Goal: Task Accomplishment & Management: Use online tool/utility

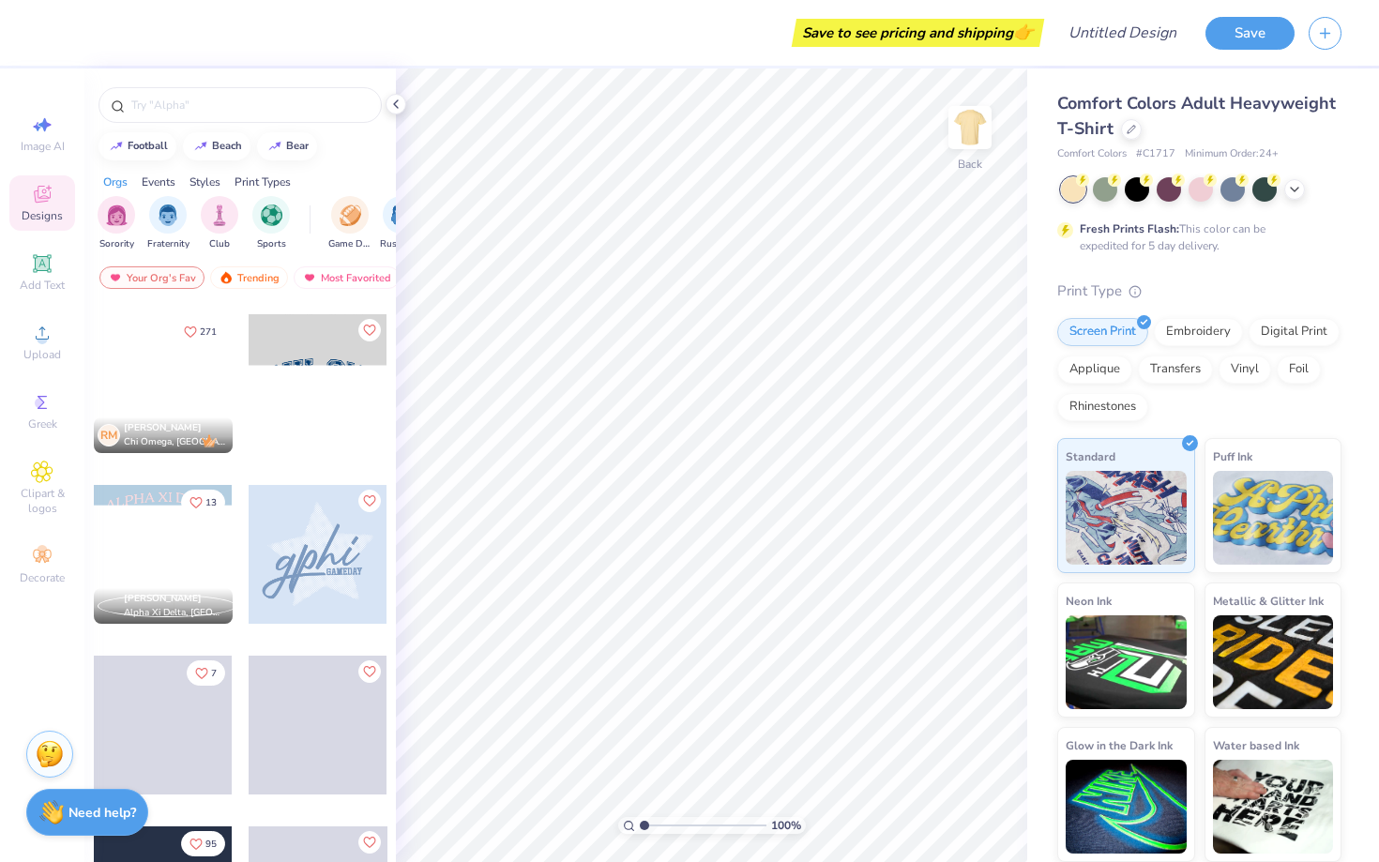
scroll to position [1035, 0]
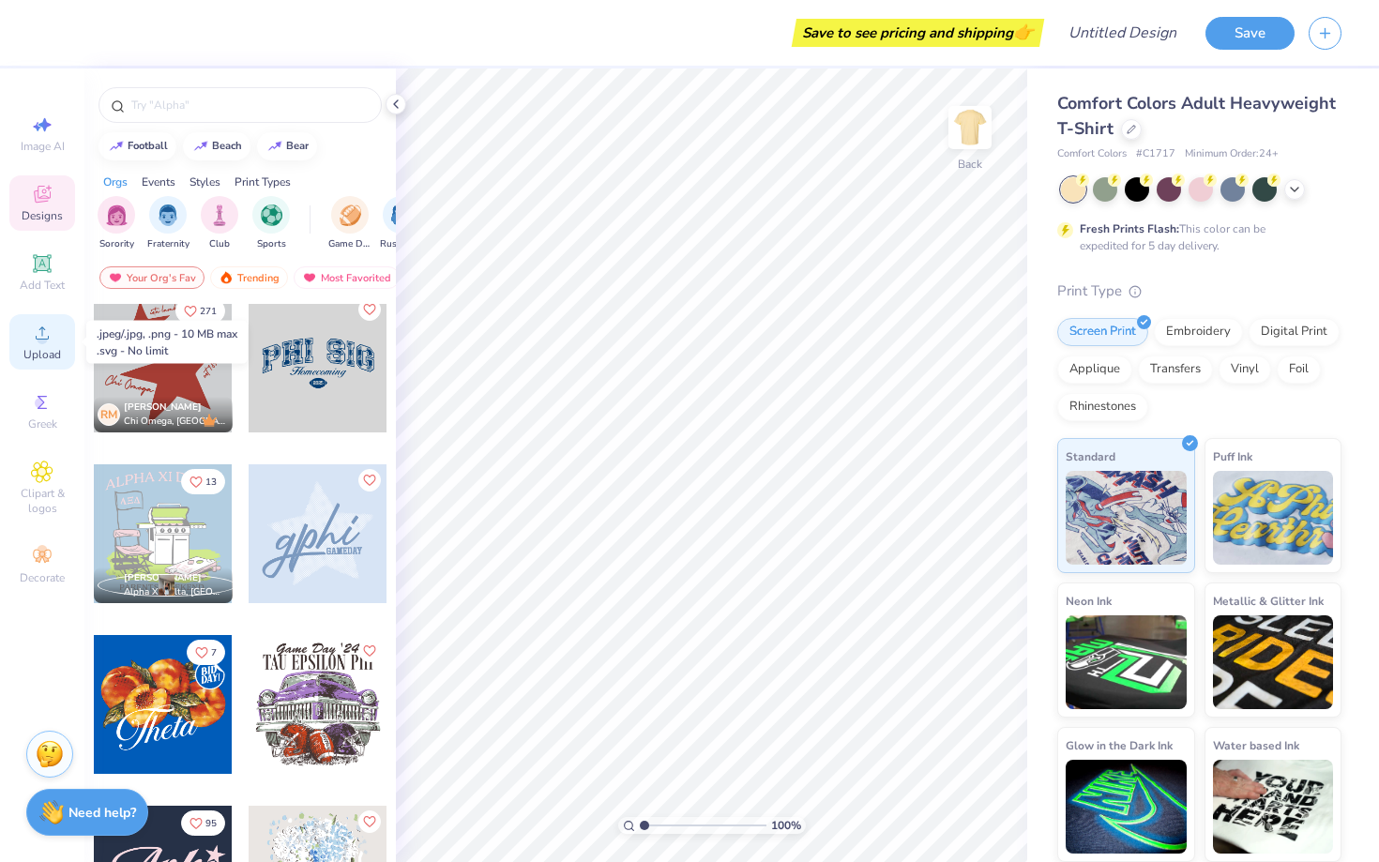
click at [31, 343] on icon at bounding box center [42, 333] width 23 height 23
click at [1287, 187] on icon at bounding box center [1294, 187] width 15 height 15
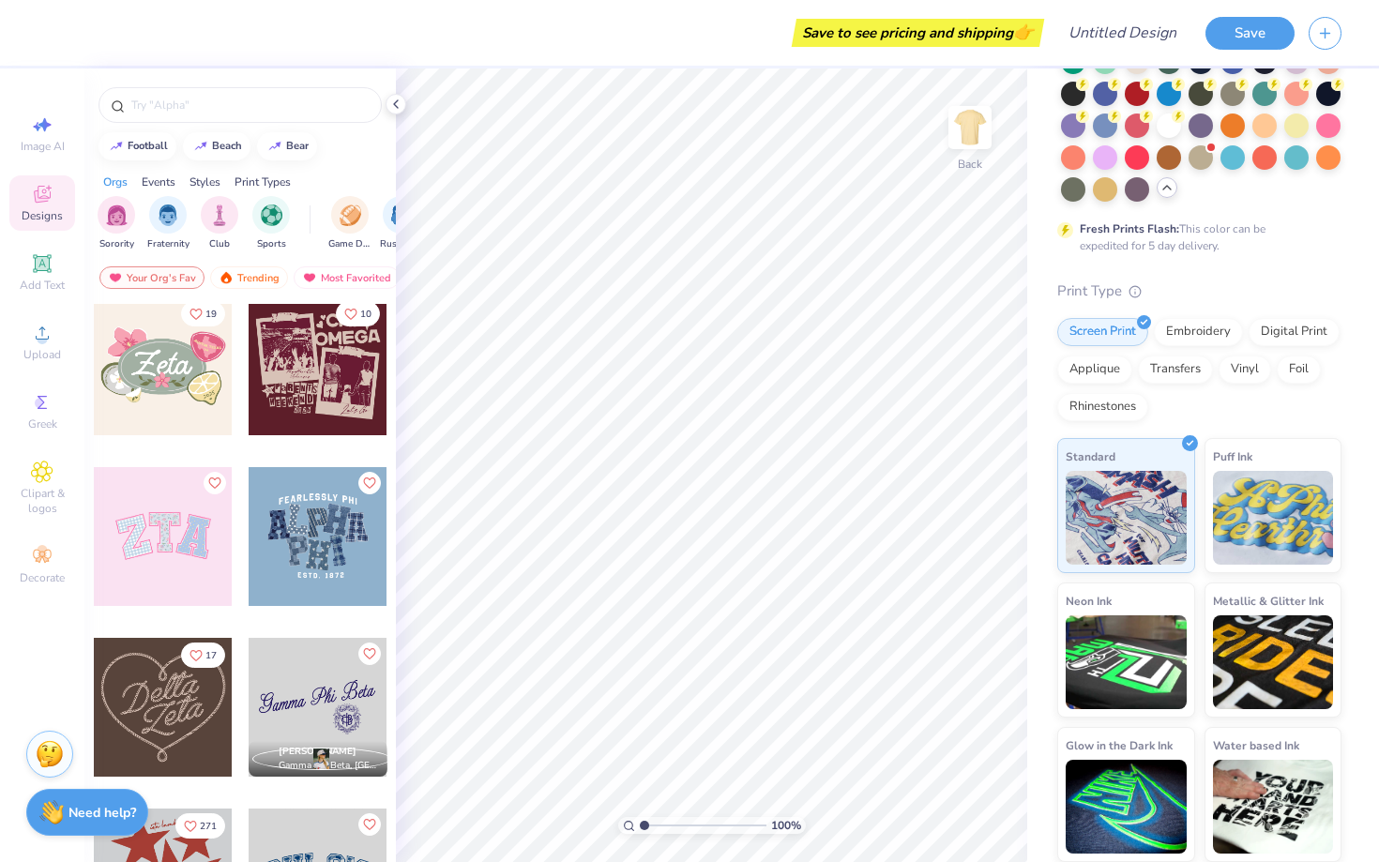
scroll to position [254, 0]
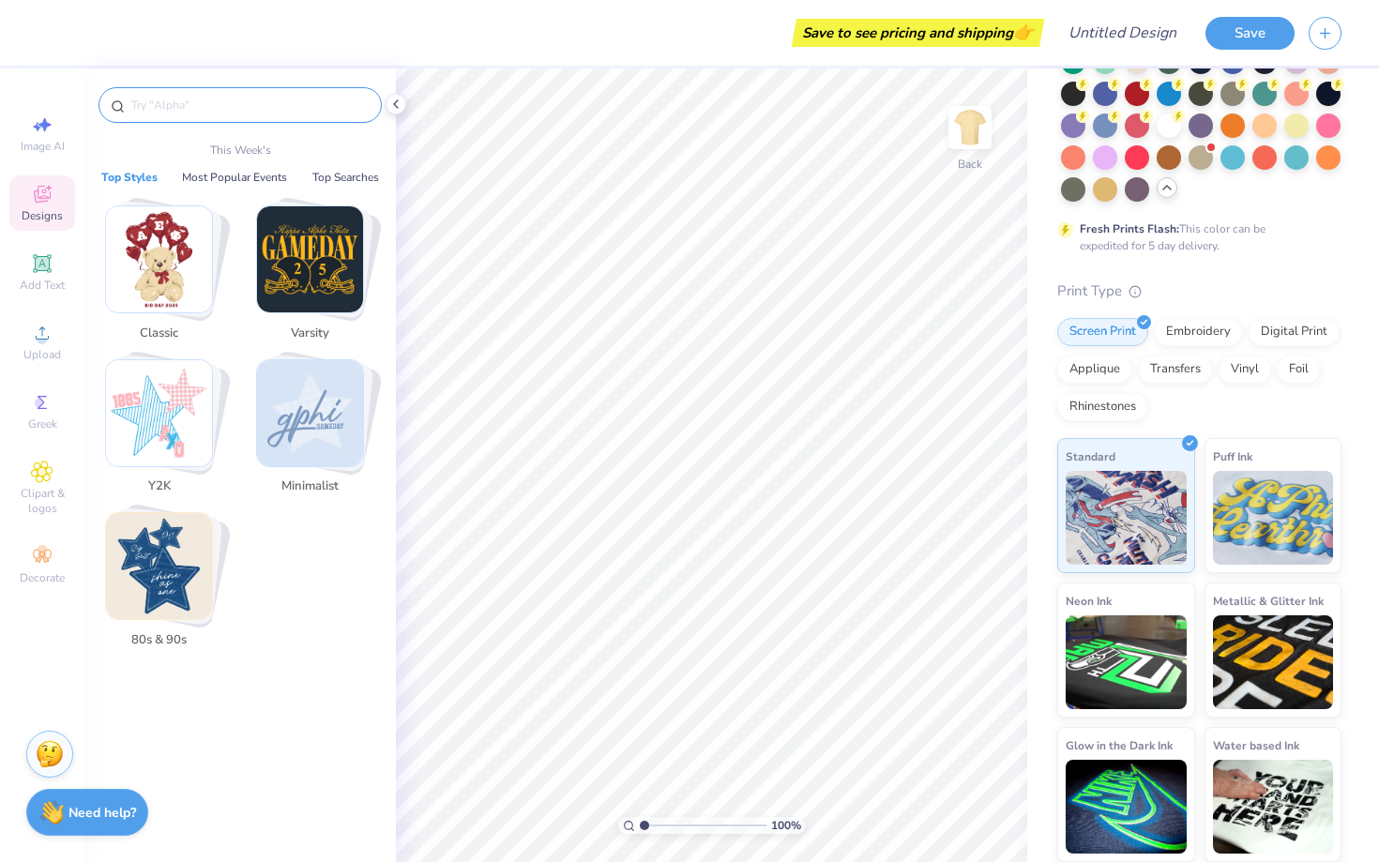
click at [201, 101] on input "text" at bounding box center [249, 105] width 240 height 19
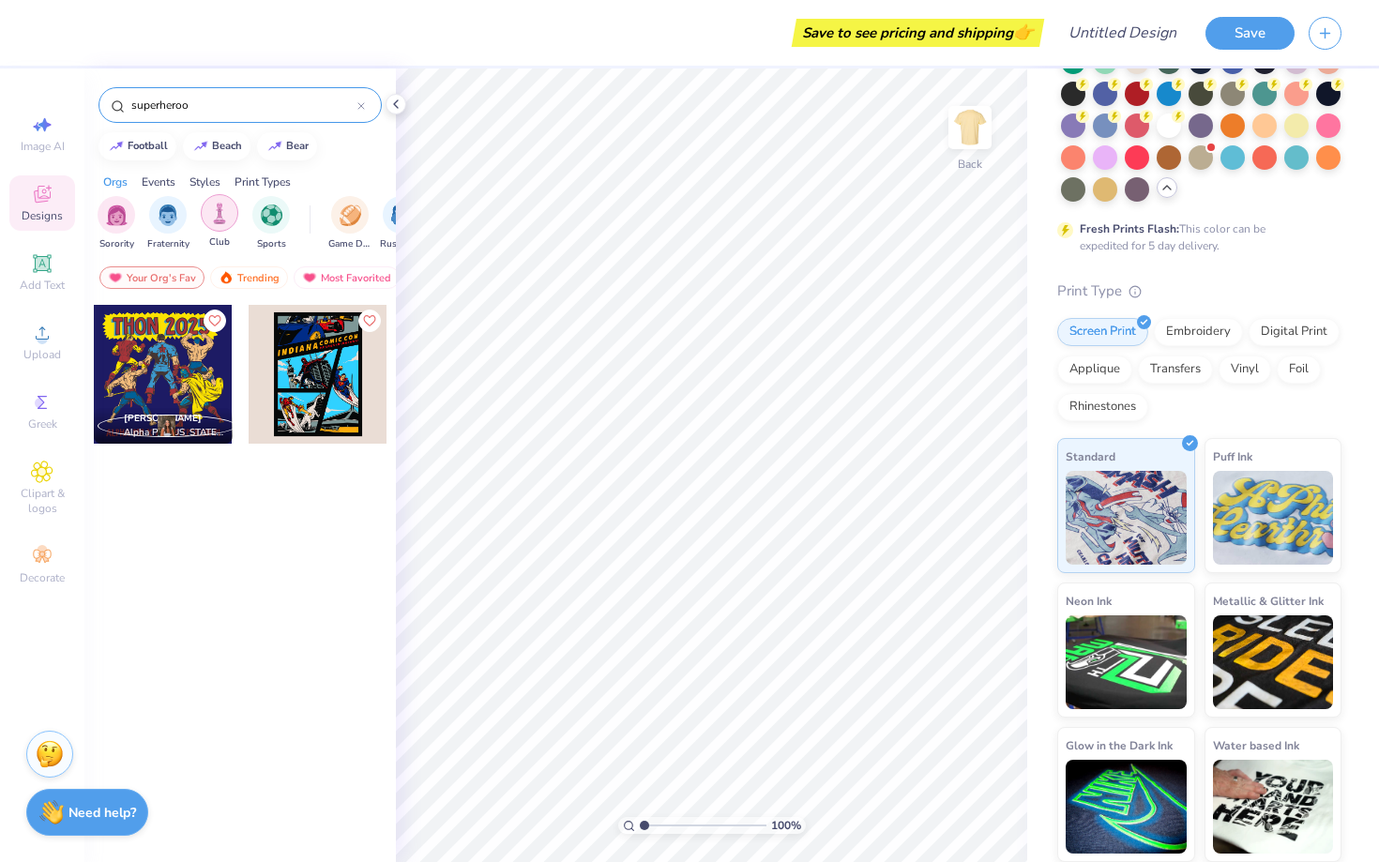
type input "superheroo"
click at [206, 209] on div "filter for Club" at bounding box center [220, 213] width 38 height 38
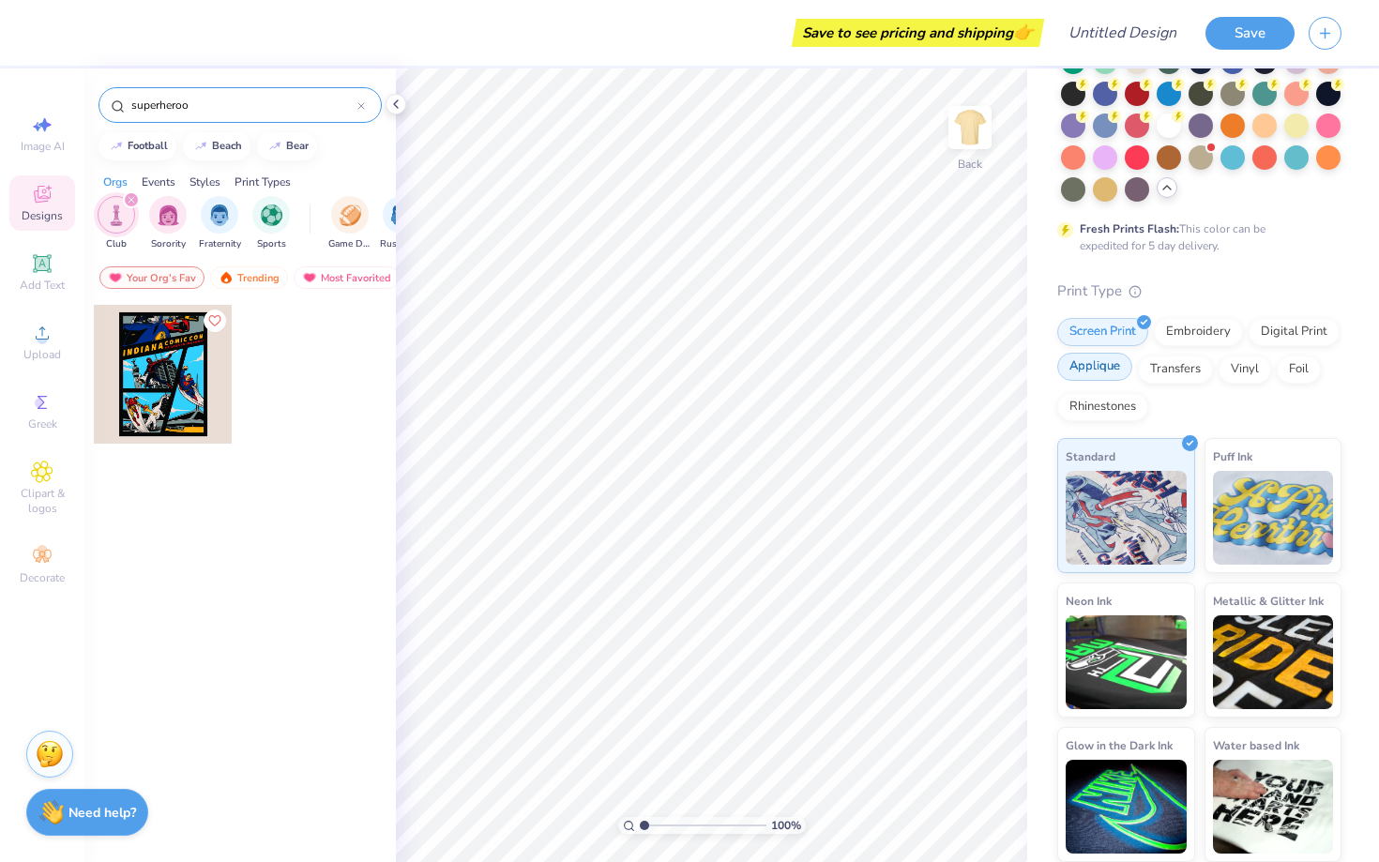
scroll to position [0, 0]
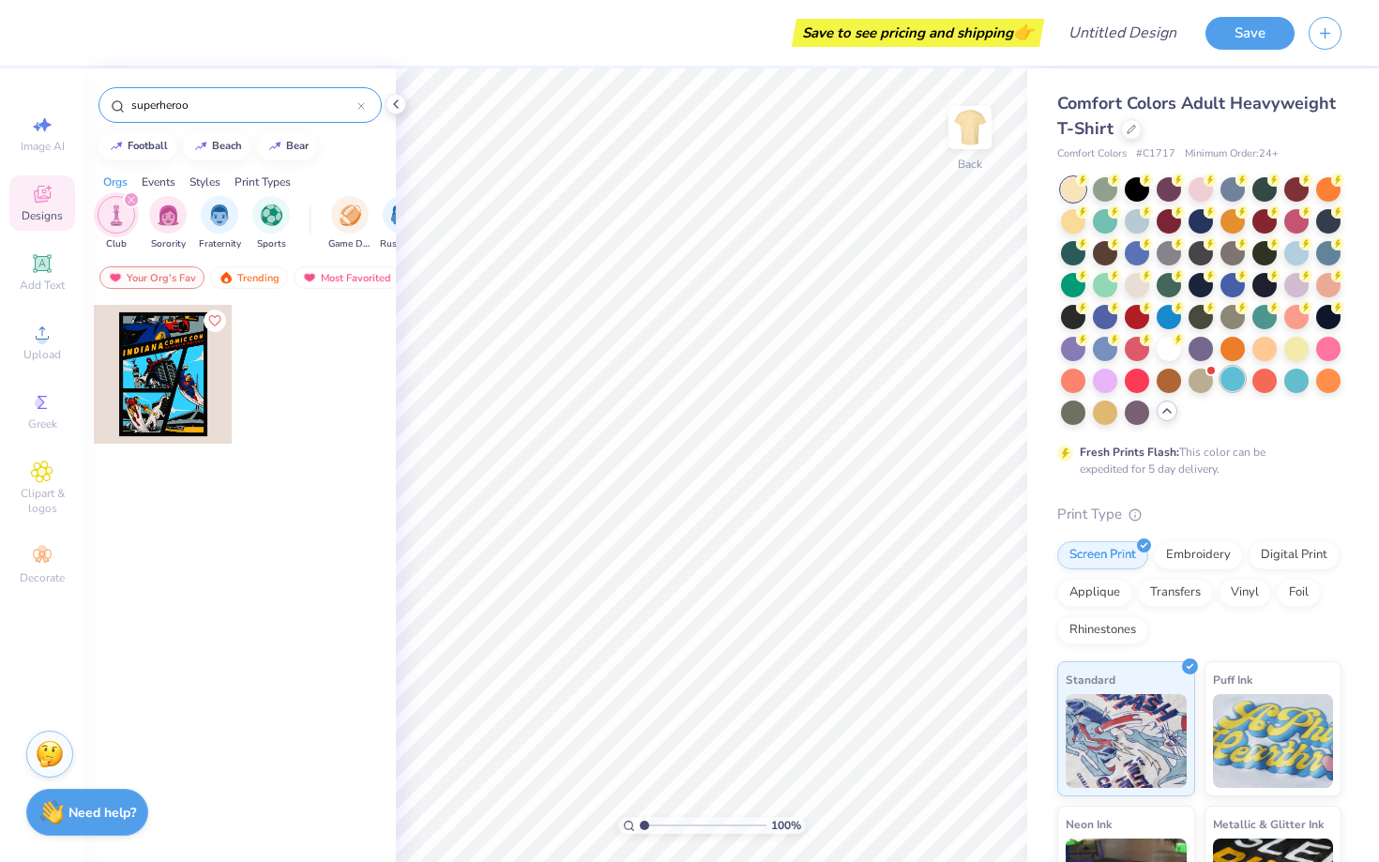
click at [1230, 374] on div at bounding box center [1232, 379] width 24 height 24
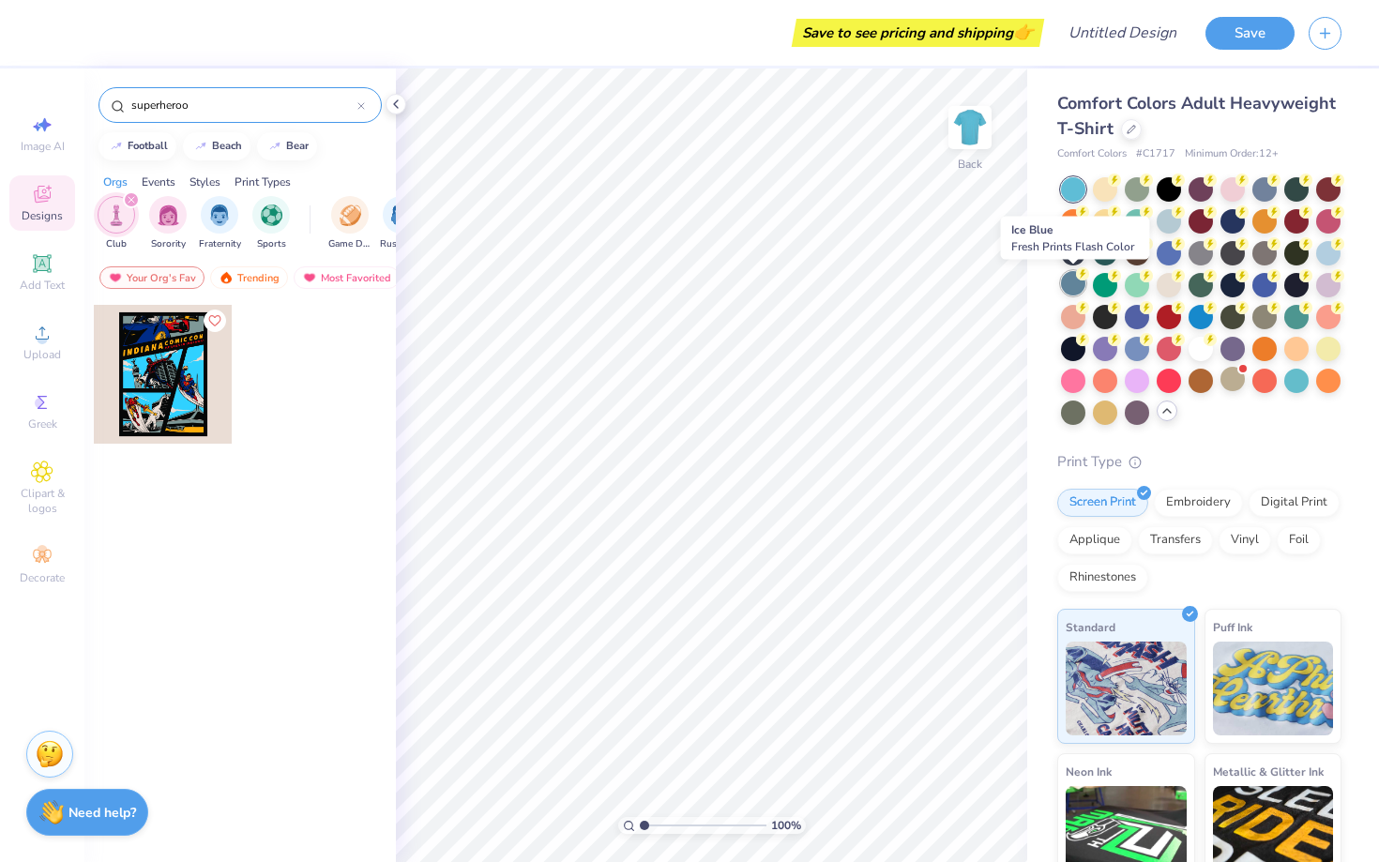
click at [1108, 187] on circle at bounding box center [1114, 179] width 13 height 13
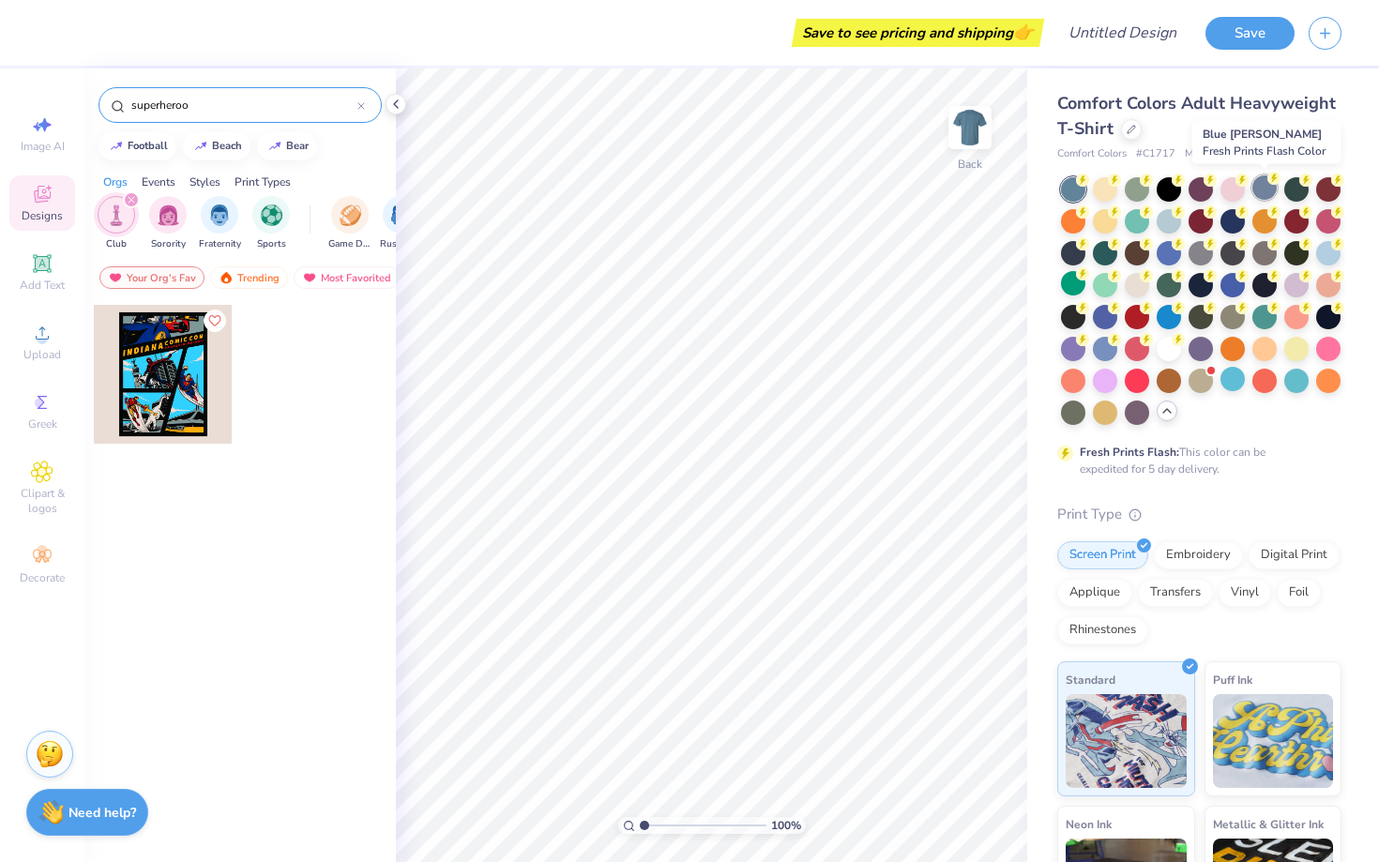
click at [1261, 181] on div at bounding box center [1264, 187] width 24 height 24
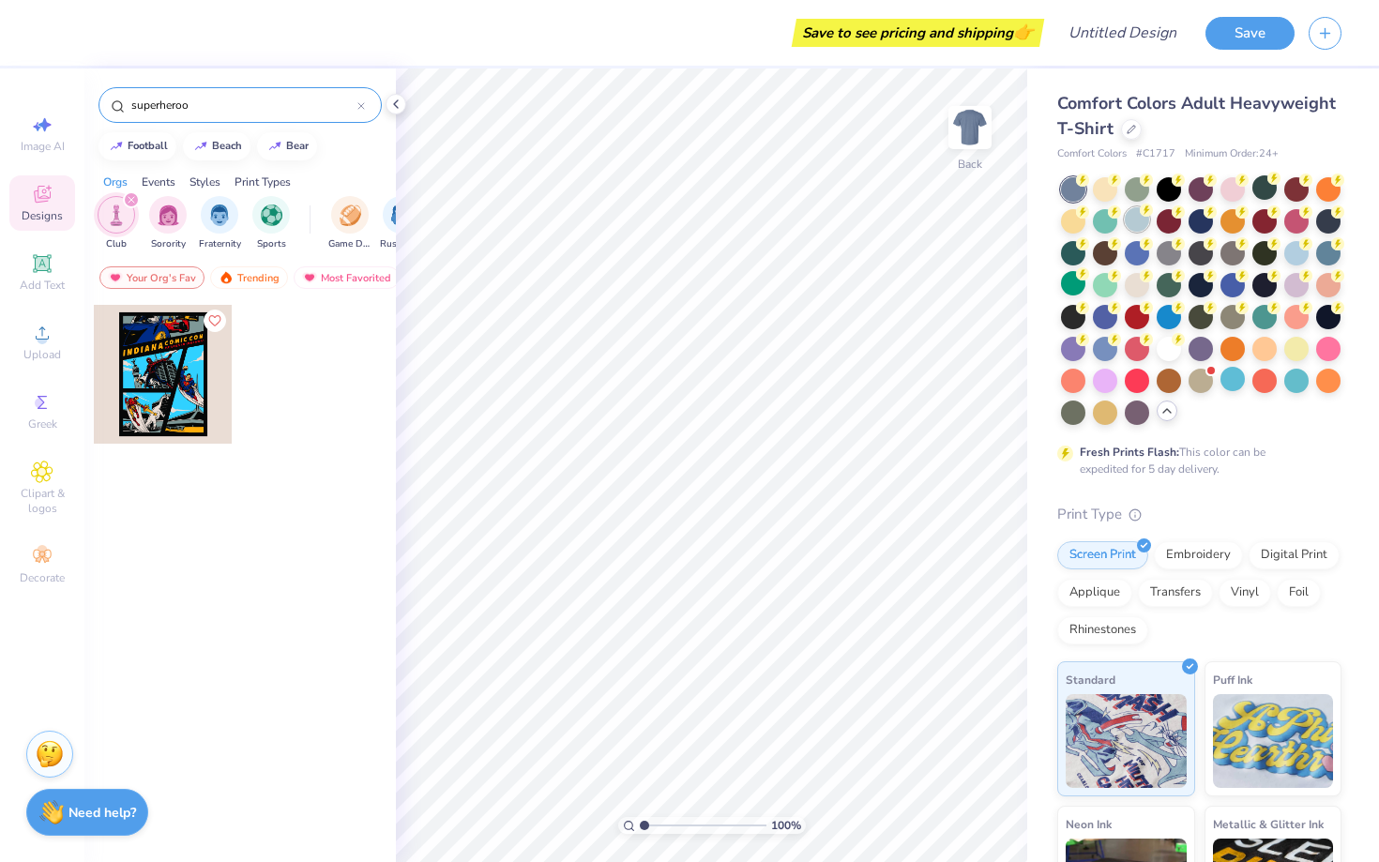
click at [1139, 221] on div at bounding box center [1136, 219] width 24 height 24
click at [58, 273] on div "Add Text" at bounding box center [42, 272] width 66 height 55
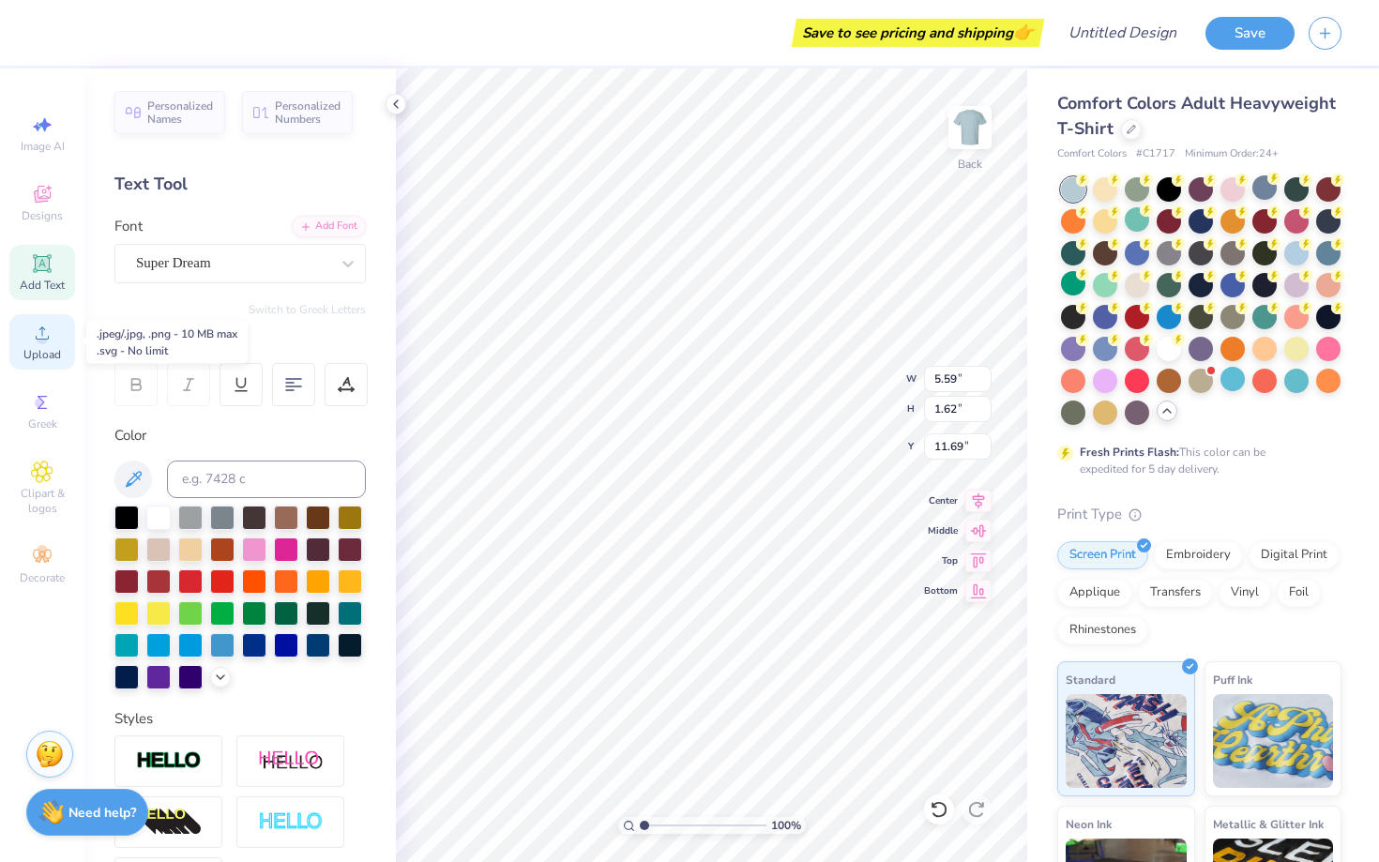
click at [41, 332] on icon at bounding box center [42, 332] width 13 height 13
